Goal: Task Accomplishment & Management: Use online tool/utility

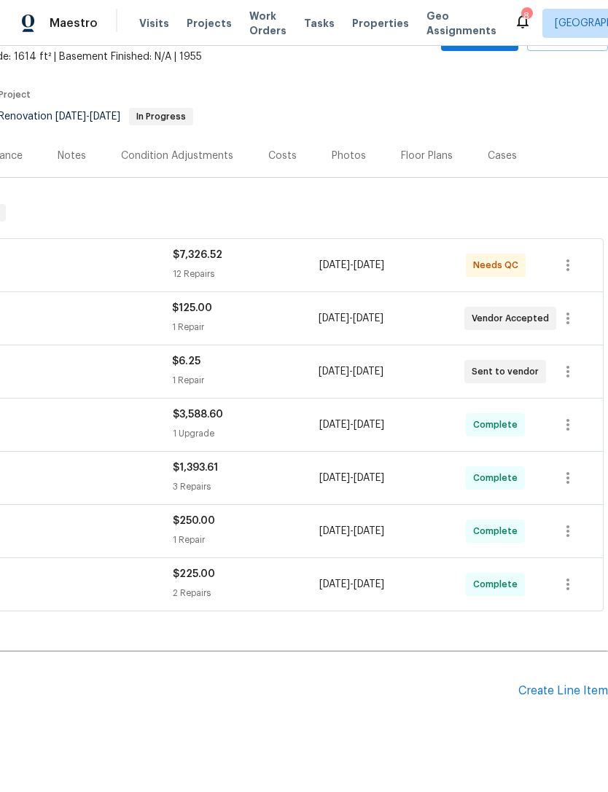
scroll to position [86, 216]
click at [572, 691] on div "Create Line Item" at bounding box center [563, 692] width 90 height 14
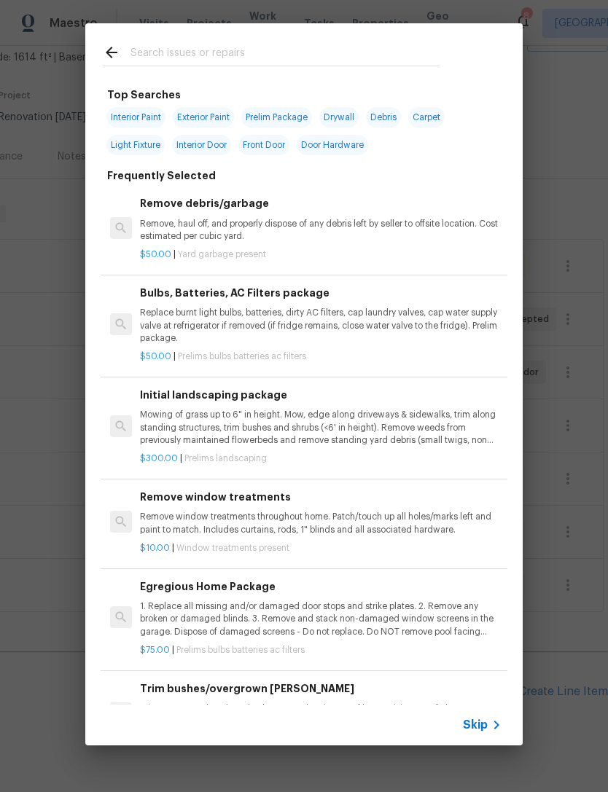
click at [369, 36] on div at bounding box center [271, 52] width 372 height 58
click at [351, 57] on input "text" at bounding box center [284, 55] width 309 height 22
type input "Initial"
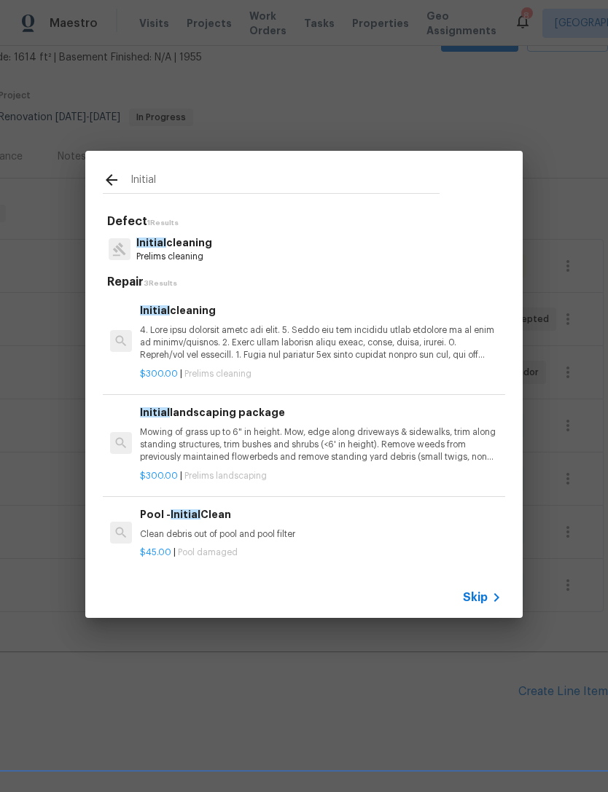
click at [169, 256] on p "Prelims cleaning" at bounding box center [174, 257] width 76 height 12
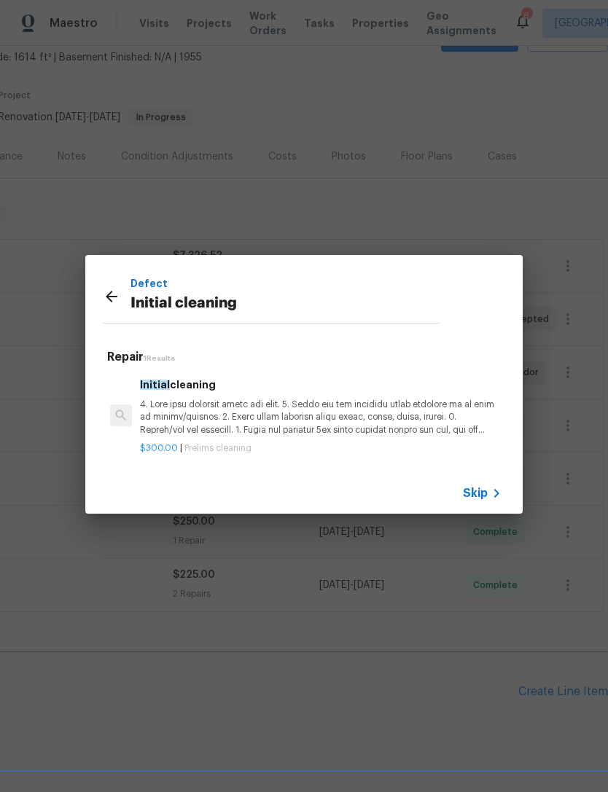
click at [228, 405] on p at bounding box center [321, 417] width 362 height 37
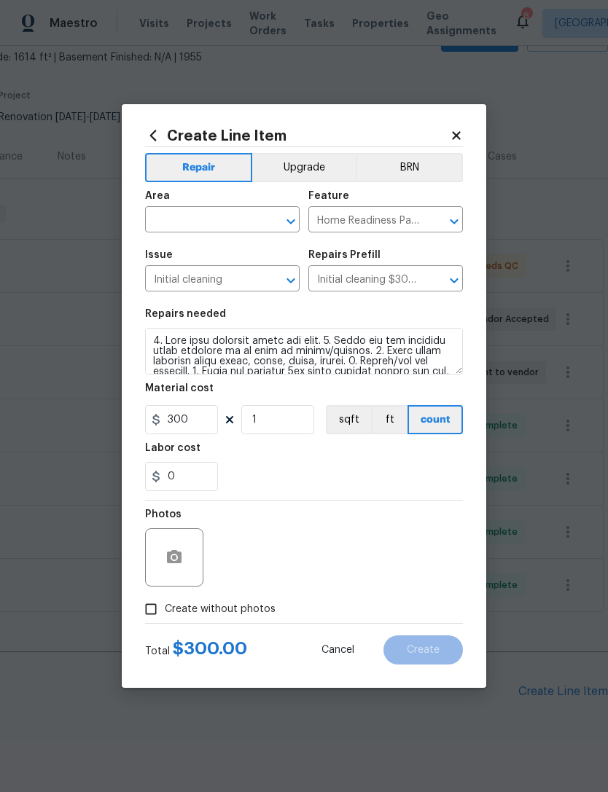
click at [221, 216] on input "text" at bounding box center [202, 221] width 114 height 23
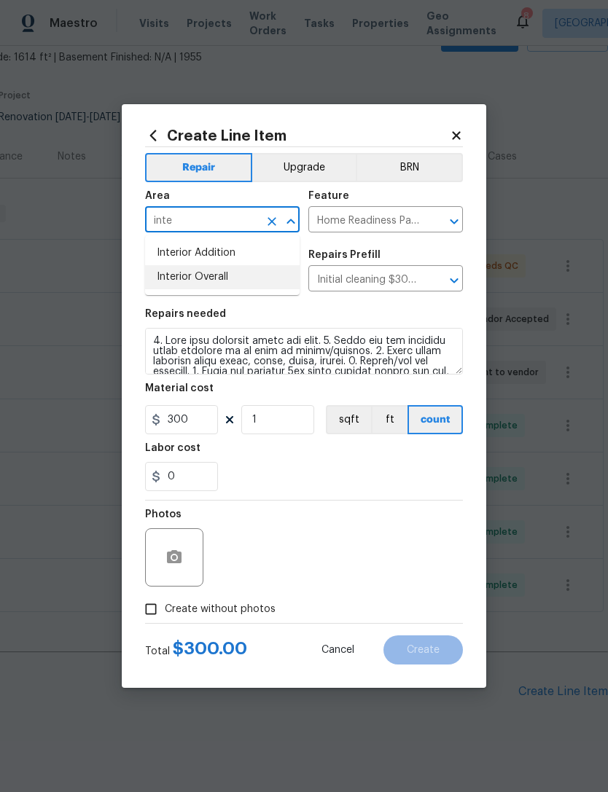
click at [209, 281] on li "Interior Overall" at bounding box center [222, 277] width 155 height 24
type input "Interior Overall"
click at [289, 480] on div "0" at bounding box center [304, 476] width 318 height 29
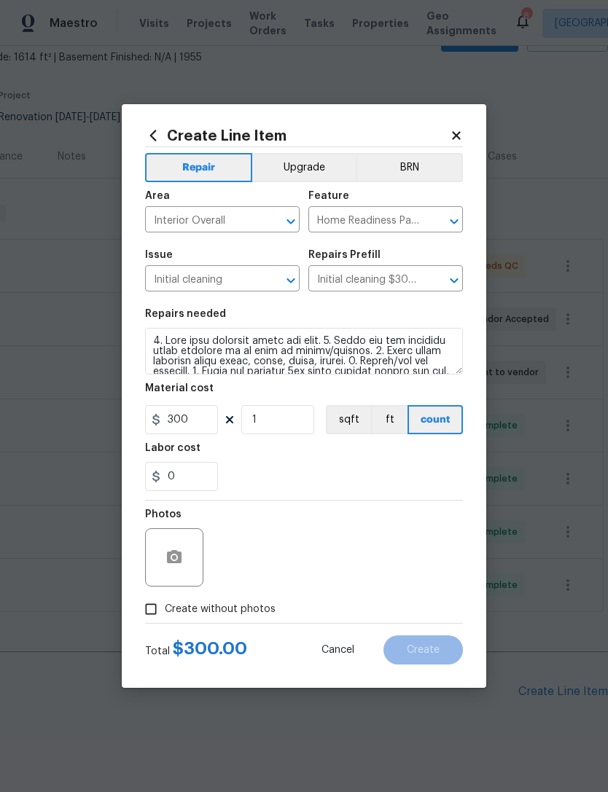
click at [179, 608] on span "Create without photos" at bounding box center [220, 609] width 111 height 15
click at [165, 608] on input "Create without photos" at bounding box center [151, 610] width 28 height 28
checkbox input "true"
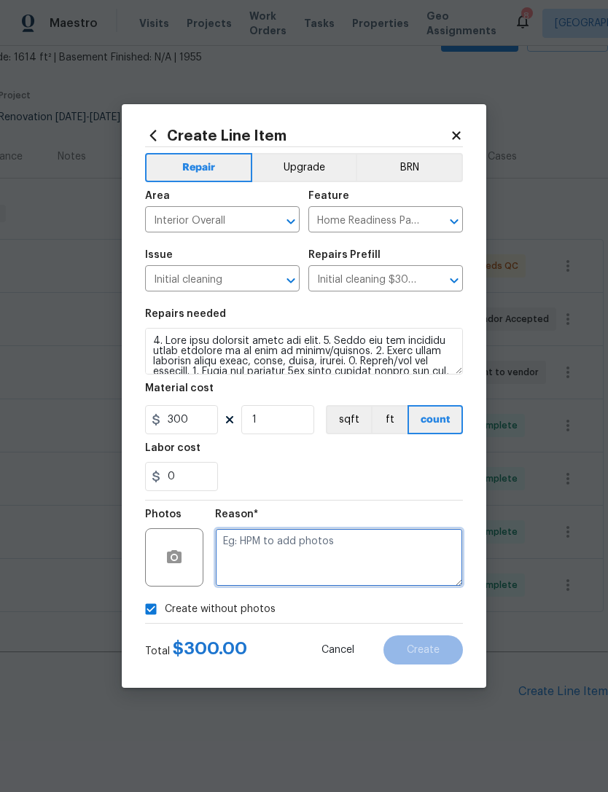
click at [313, 563] on textarea at bounding box center [339, 557] width 248 height 58
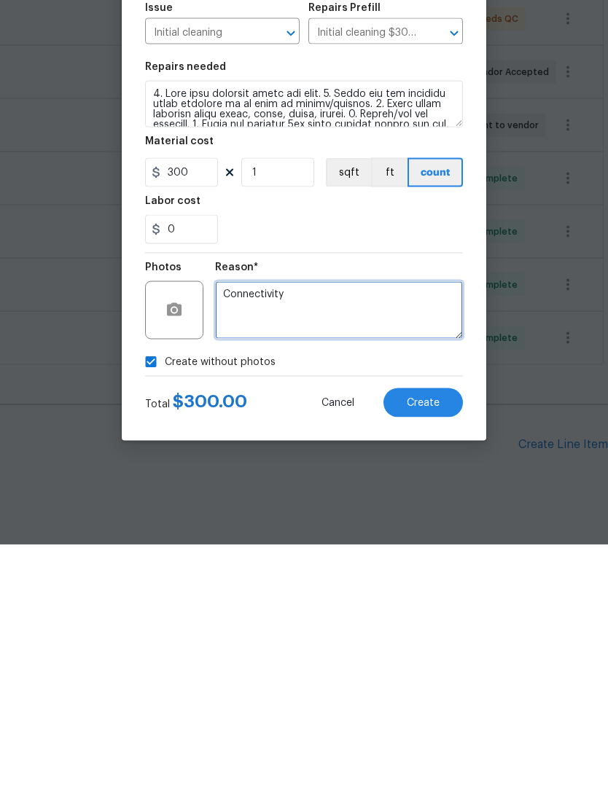
type textarea "Connectivity"
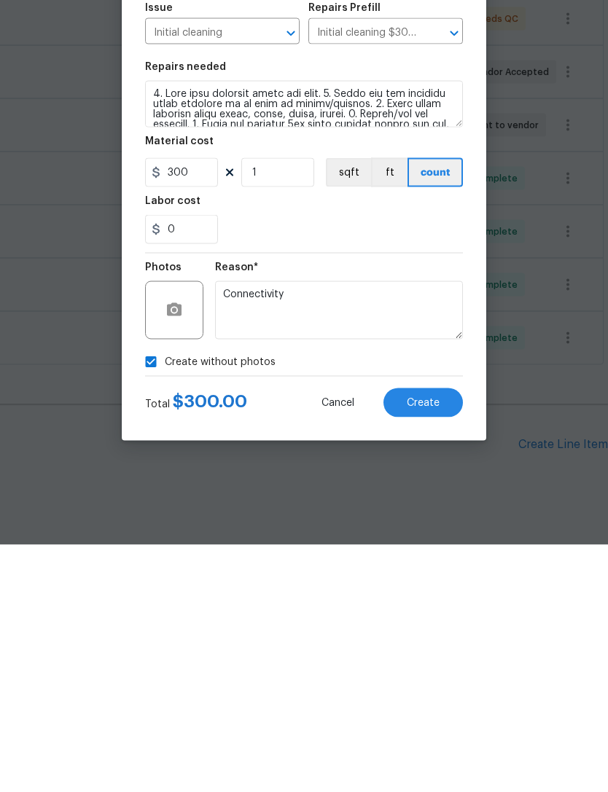
click at [370, 300] on section "Repairs needed Material cost 300 1 sqft ft count Labor cost 0" at bounding box center [304, 400] width 318 height 200
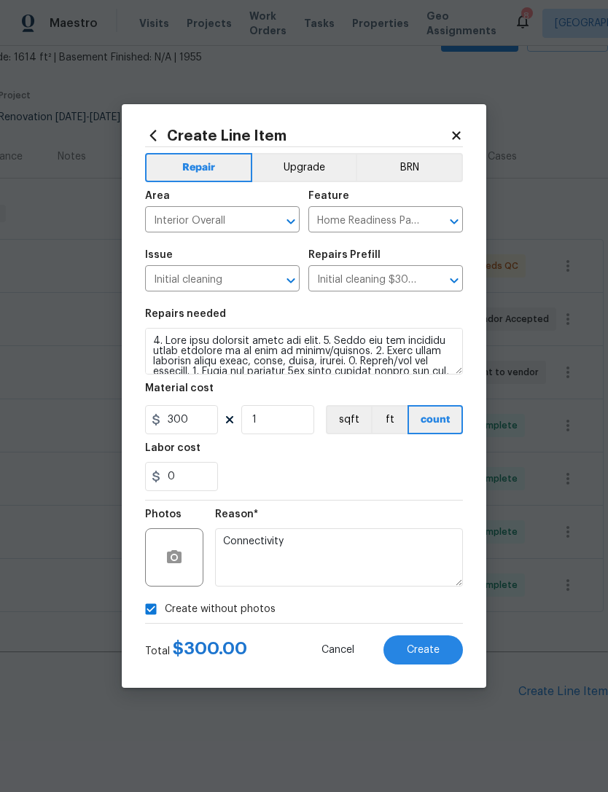
click at [425, 649] on span "Create" at bounding box center [423, 650] width 33 height 11
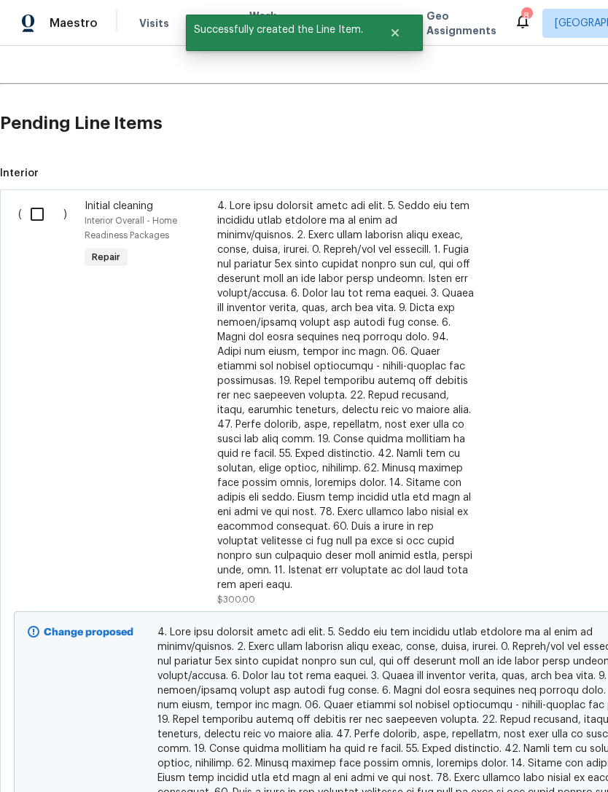
scroll to position [655, 0]
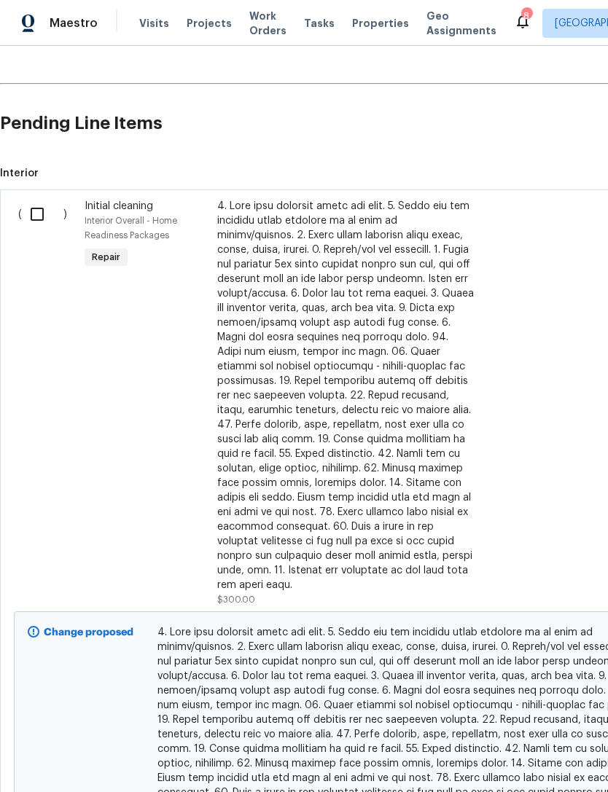
click at [34, 199] on input "checkbox" at bounding box center [43, 214] width 42 height 31
checkbox input "true"
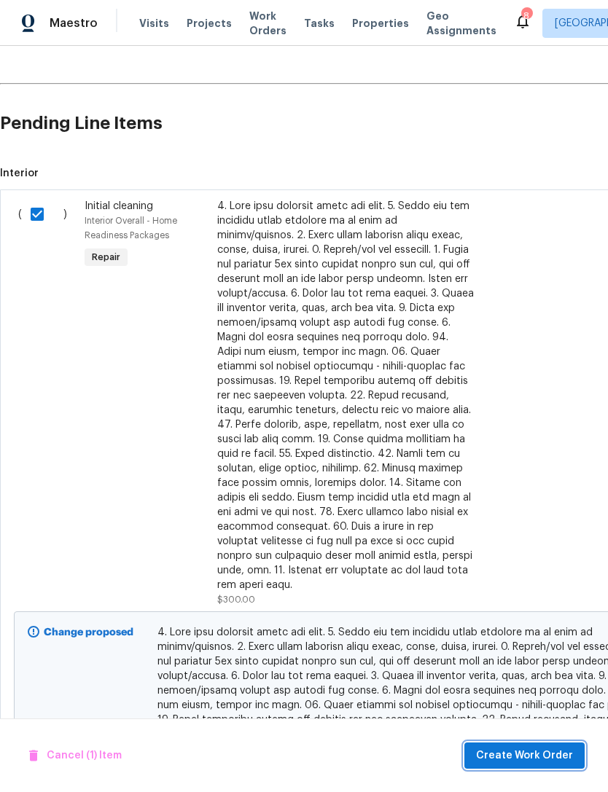
click at [539, 755] on span "Create Work Order" at bounding box center [524, 756] width 97 height 18
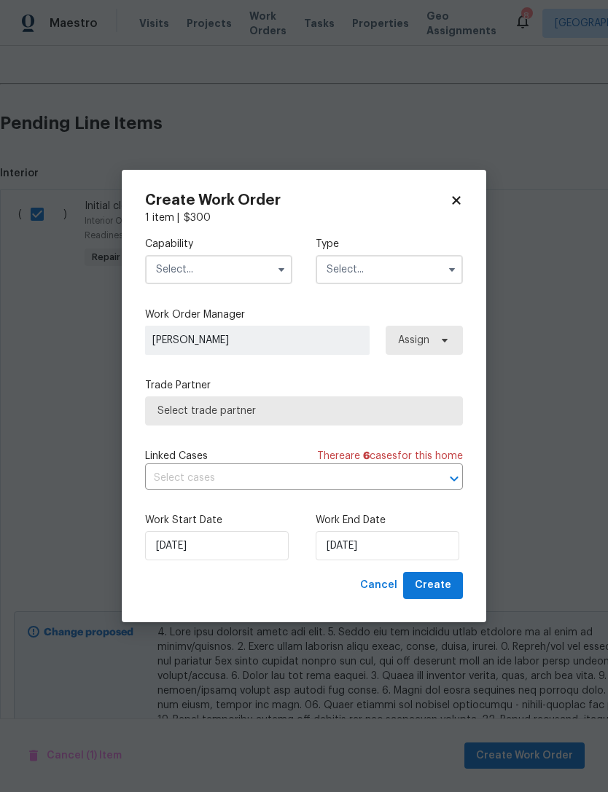
click at [242, 262] on input "text" at bounding box center [218, 269] width 147 height 29
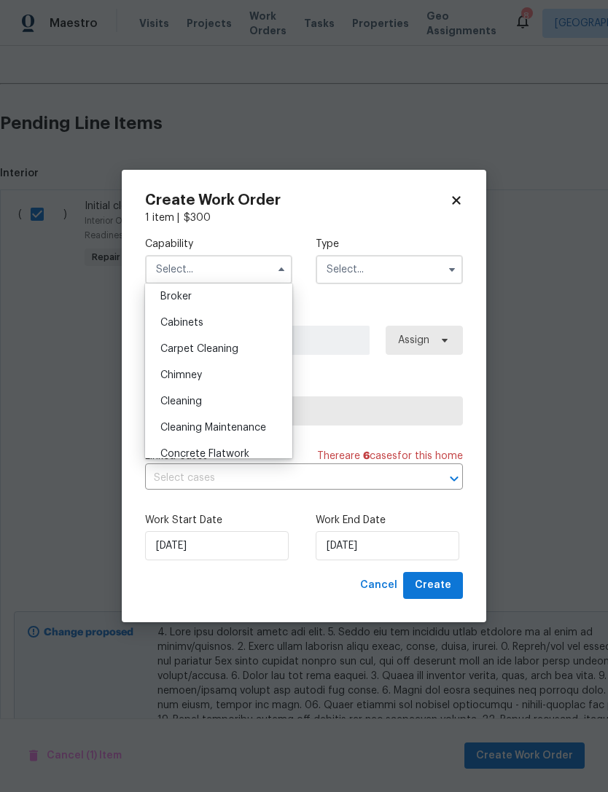
scroll to position [109, 0]
click at [196, 394] on div "Cleaning" at bounding box center [219, 401] width 140 height 26
type input "Cleaning"
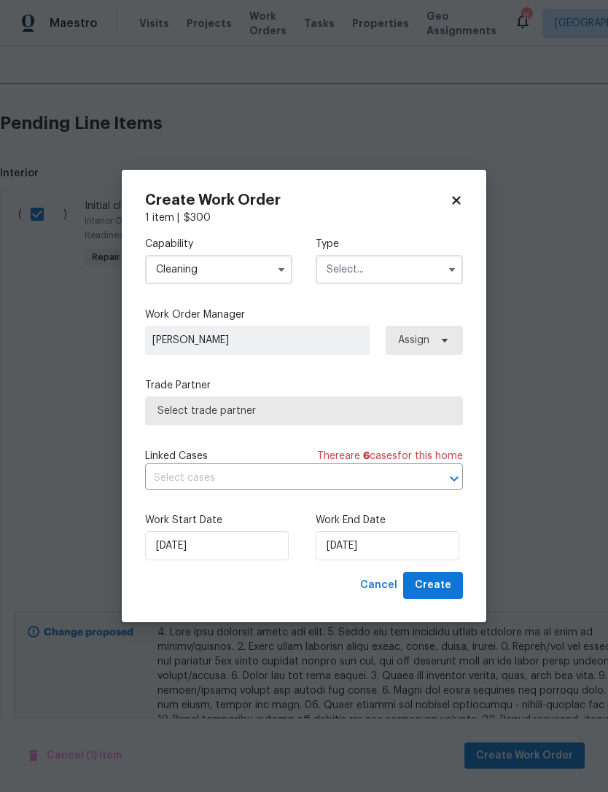
click at [402, 265] on input "text" at bounding box center [389, 269] width 147 height 29
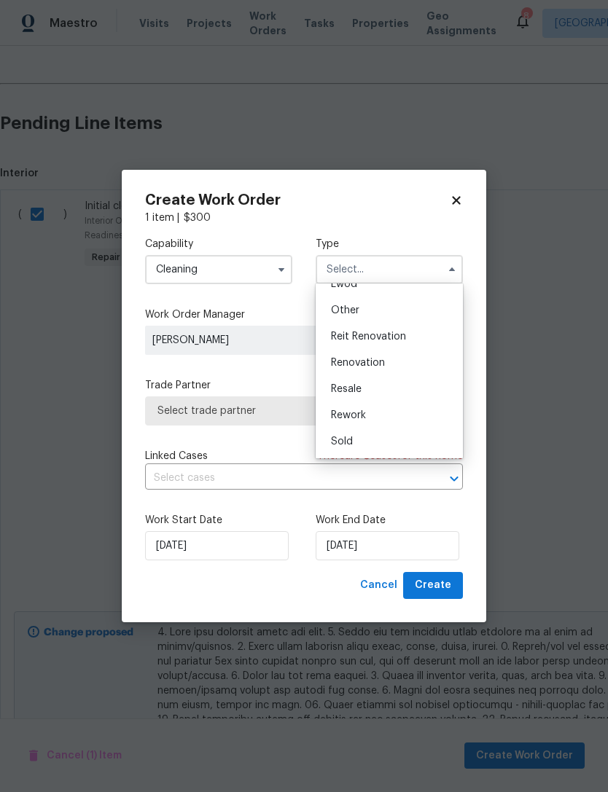
scroll to position [173, 0]
click at [381, 360] on span "Renovation" at bounding box center [358, 363] width 54 height 10
type input "Renovation"
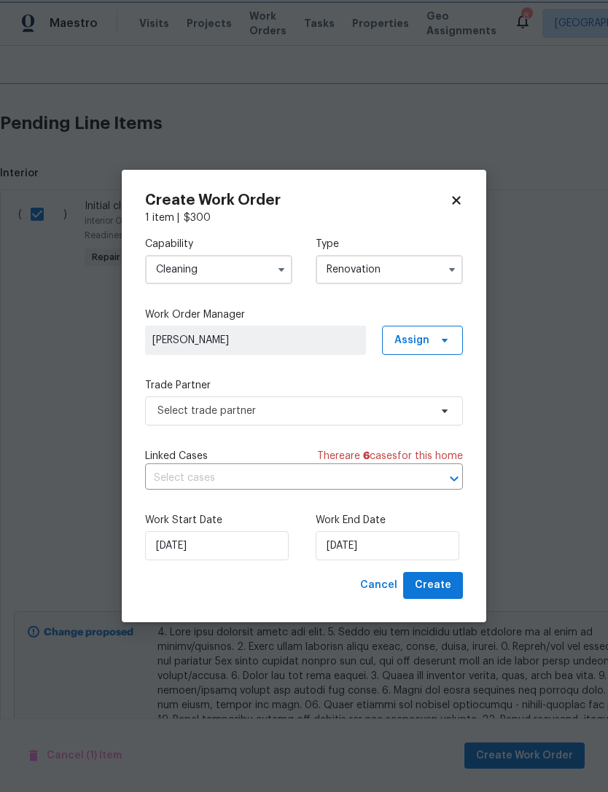
scroll to position [0, 0]
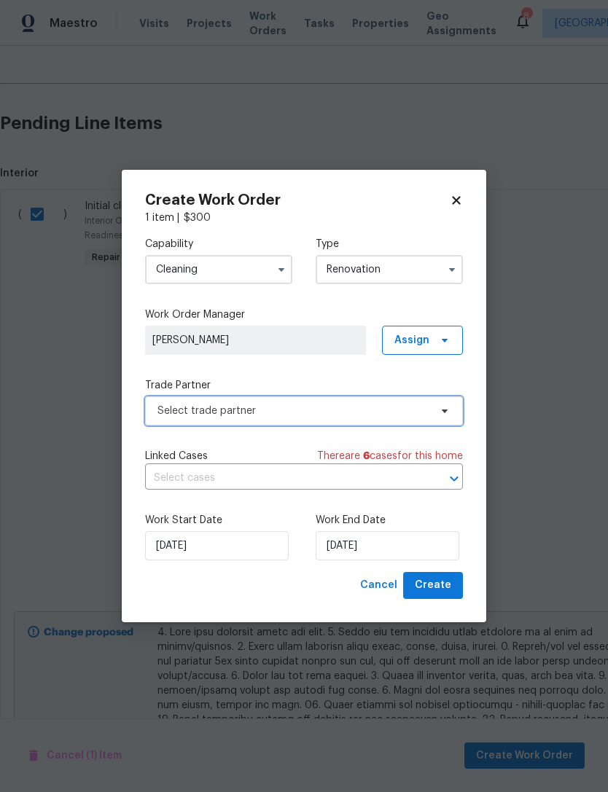
click at [377, 415] on span "Select trade partner" at bounding box center [293, 411] width 272 height 15
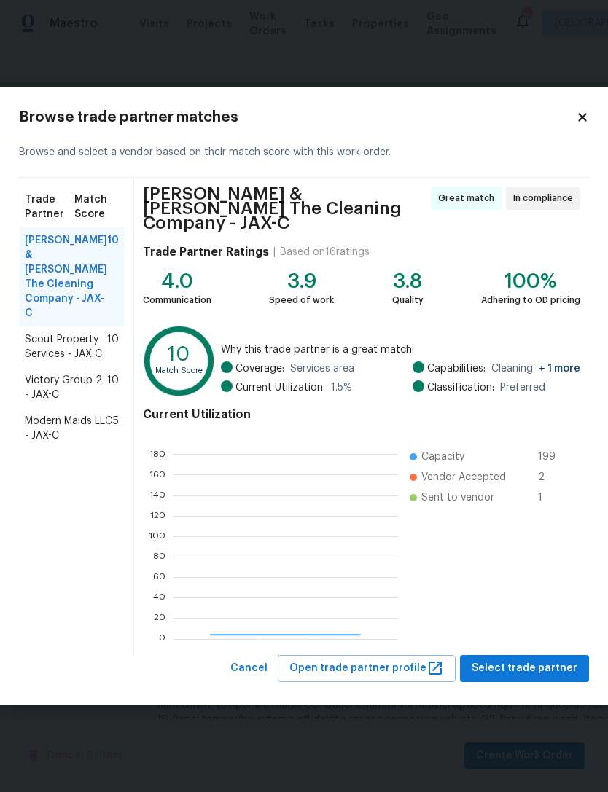
scroll to position [204, 225]
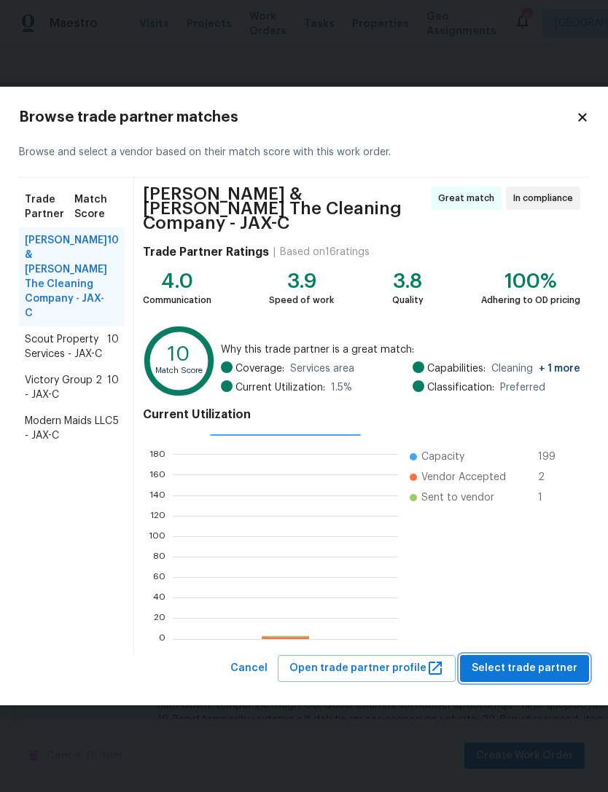
click at [539, 660] on span "Select trade partner" at bounding box center [525, 669] width 106 height 18
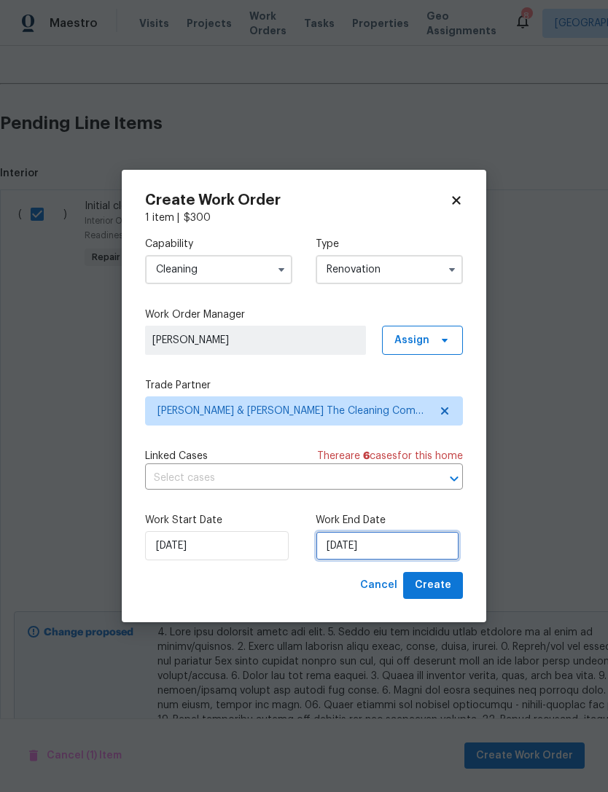
click at [442, 541] on input "[DATE]" at bounding box center [388, 545] width 144 height 29
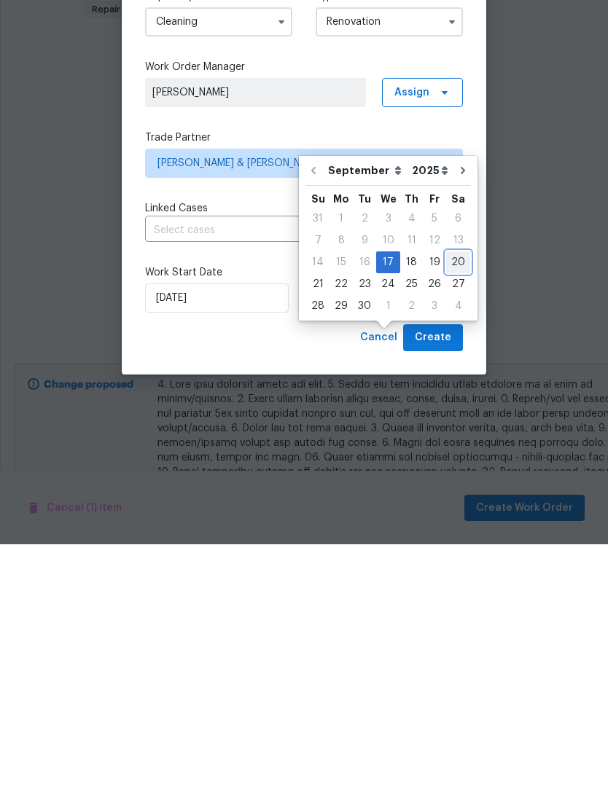
click at [452, 500] on div "20" at bounding box center [458, 510] width 24 height 20
type input "[DATE]"
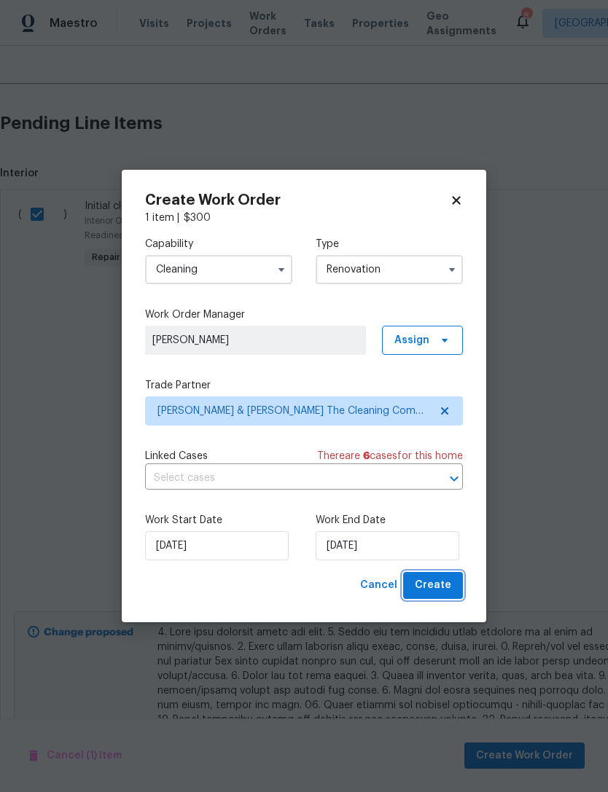
click at [434, 588] on span "Create" at bounding box center [433, 586] width 36 height 18
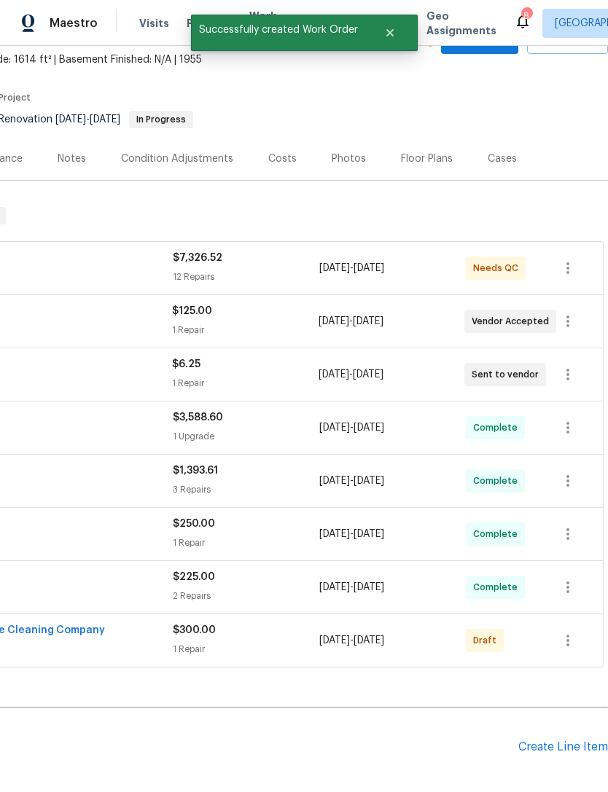
scroll to position [83, 216]
click at [572, 633] on icon "button" at bounding box center [567, 641] width 17 height 17
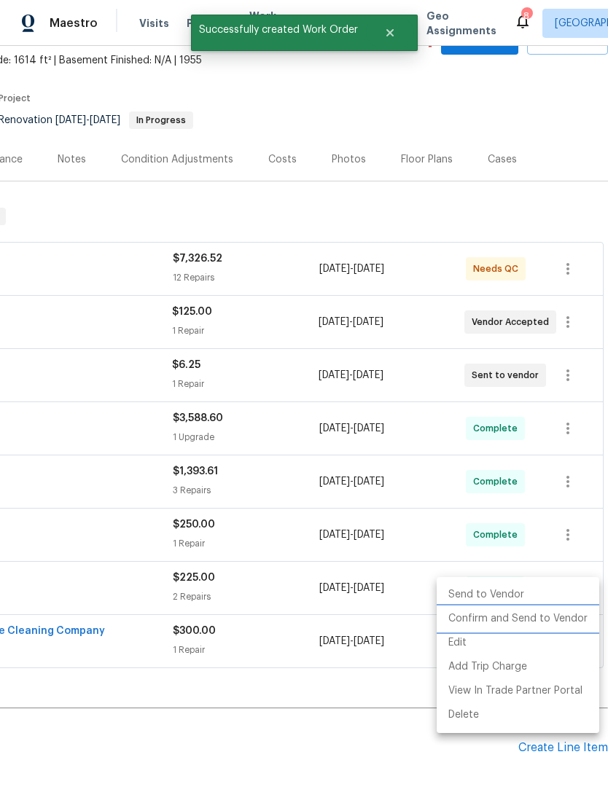
click at [579, 622] on li "Confirm and Send to Vendor" at bounding box center [518, 619] width 163 height 24
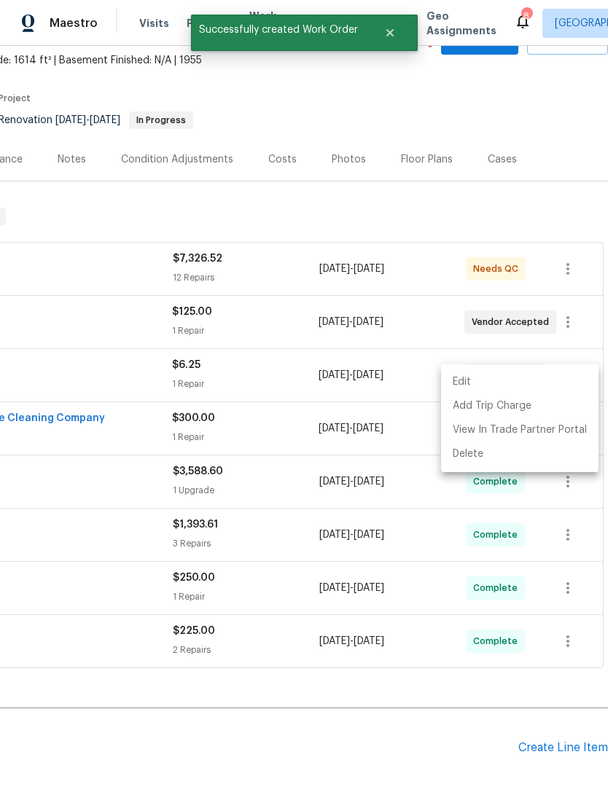
click at [542, 74] on div at bounding box center [304, 396] width 608 height 792
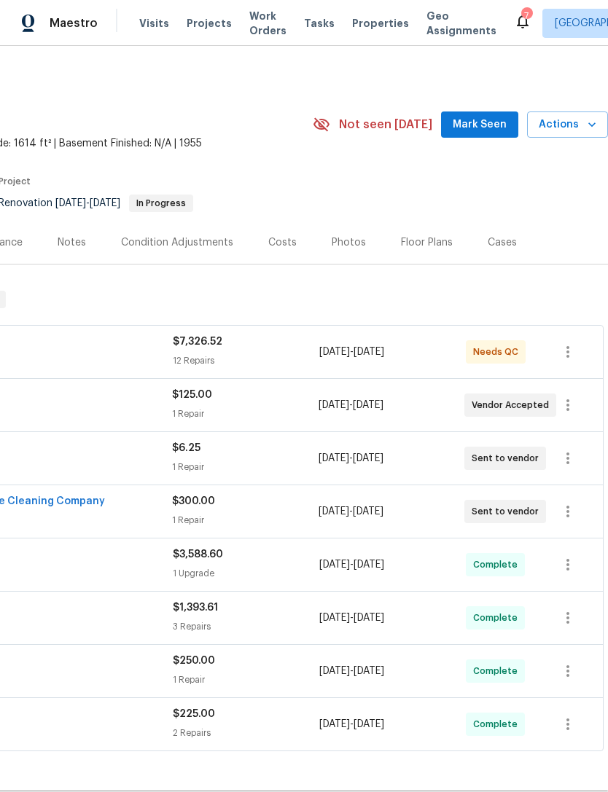
scroll to position [0, 216]
